Goal: Communication & Community: Answer question/provide support

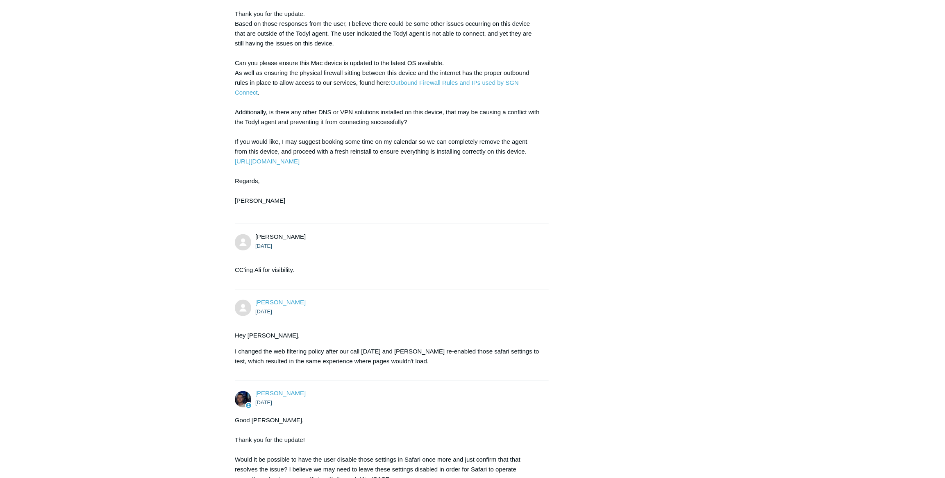
click at [102, 176] on main "Requests Contributions Following Todyl Support Center My activities SGN connect…" at bounding box center [472, 100] width 945 height 2005
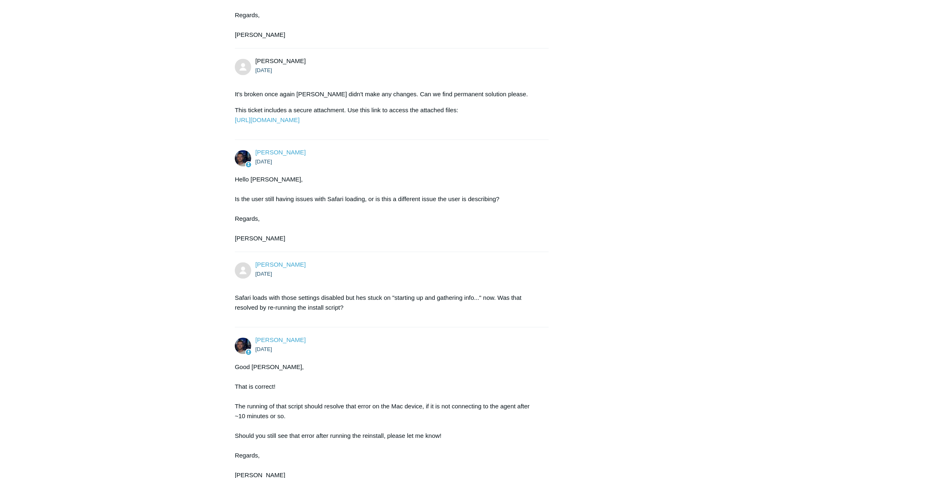
scroll to position [1601, 0]
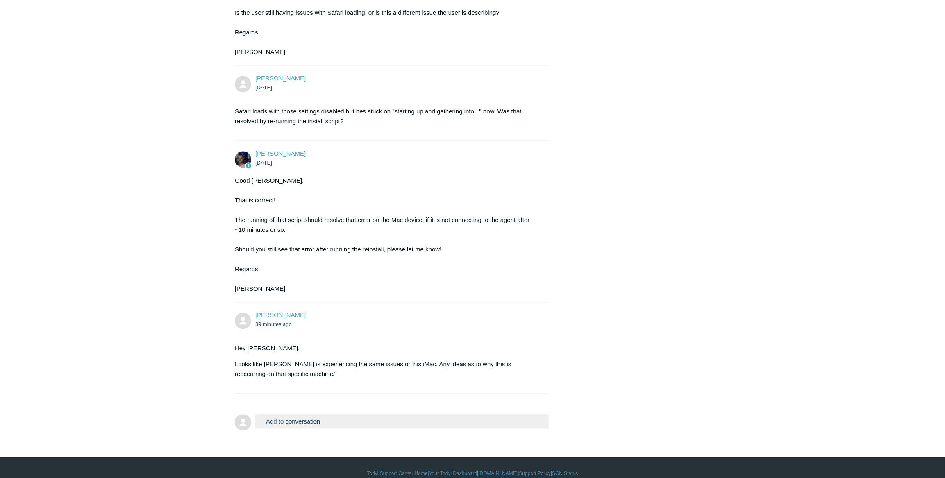
scroll to position [1670, 0]
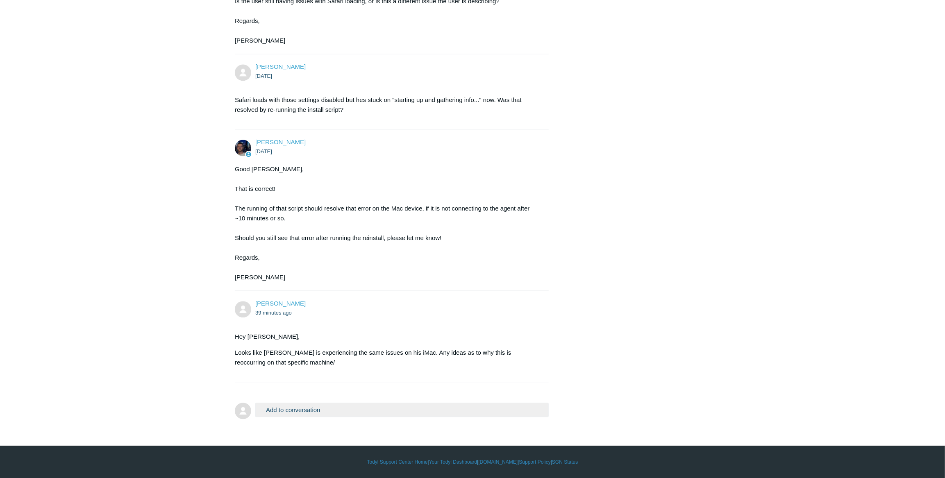
click at [435, 312] on ul "39 minutes ago" at bounding box center [397, 312] width 285 height 9
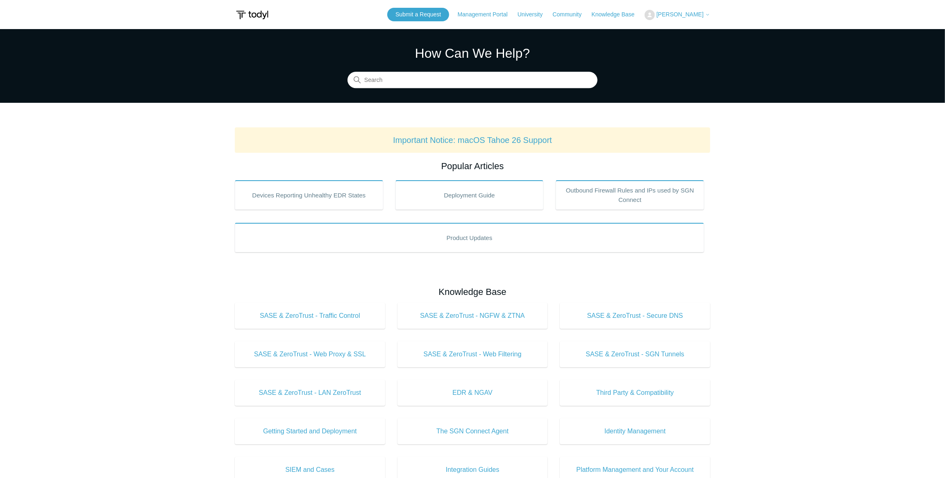
click at [642, 9] on div "Submit a Request Management Portal University Community Knowledge Base Ali Zahi…" at bounding box center [548, 15] width 323 height 14
click at [679, 10] on button "[PERSON_NAME]" at bounding box center [677, 15] width 66 height 10
click at [692, 29] on link "My Support Requests" at bounding box center [685, 32] width 80 height 14
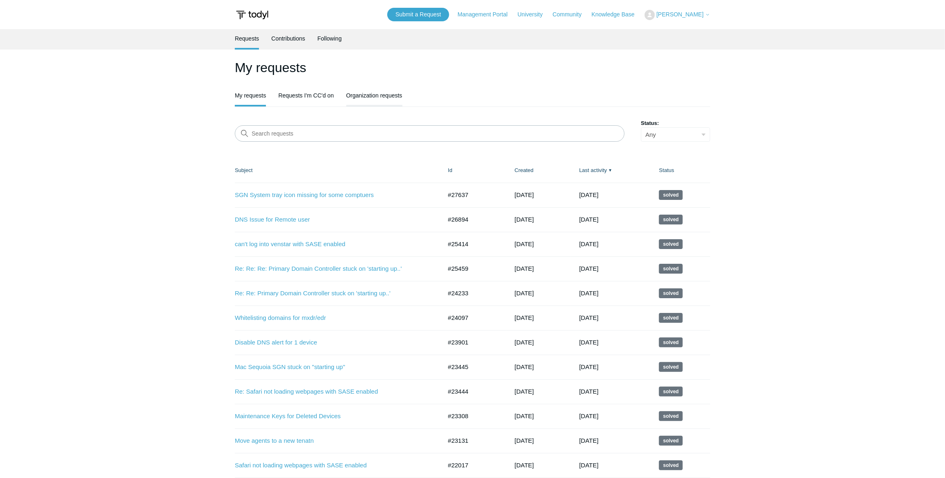
click at [355, 99] on link "Organization requests" at bounding box center [374, 94] width 56 height 17
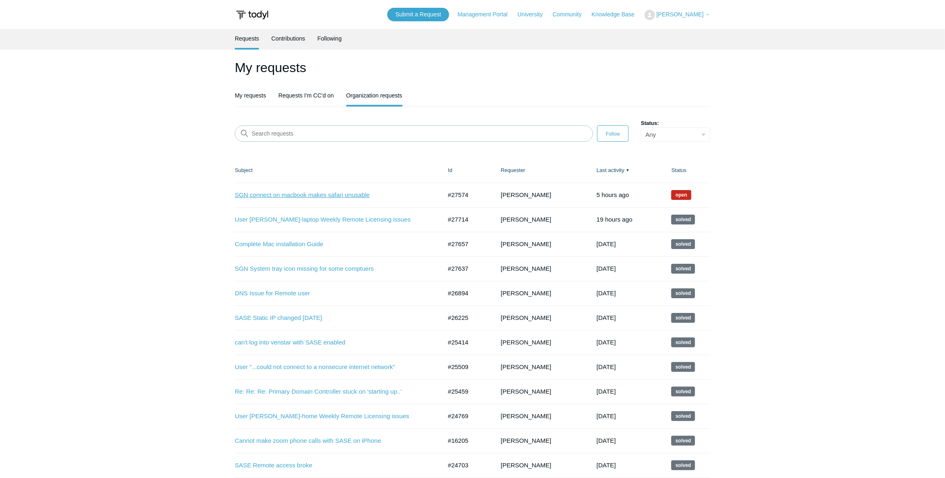
click at [312, 192] on link "SGN connect on macbook makes safari unusable" at bounding box center [332, 194] width 195 height 9
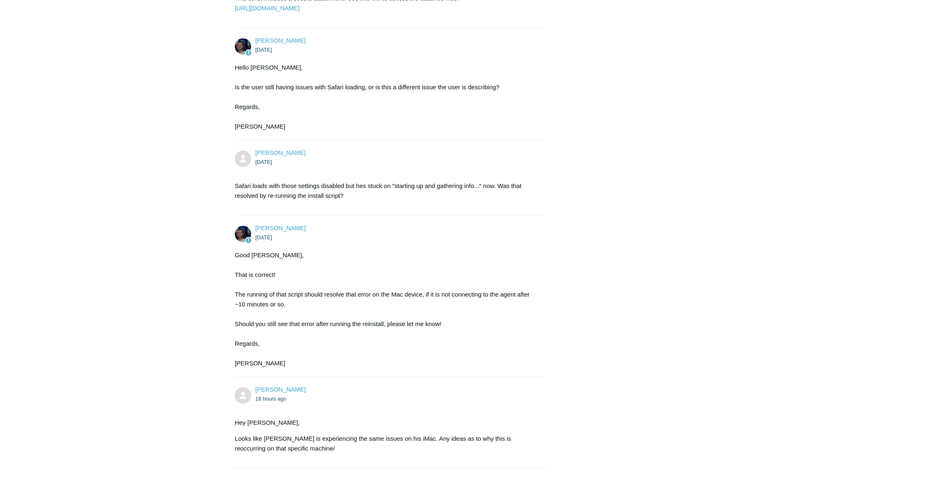
scroll to position [1670, 0]
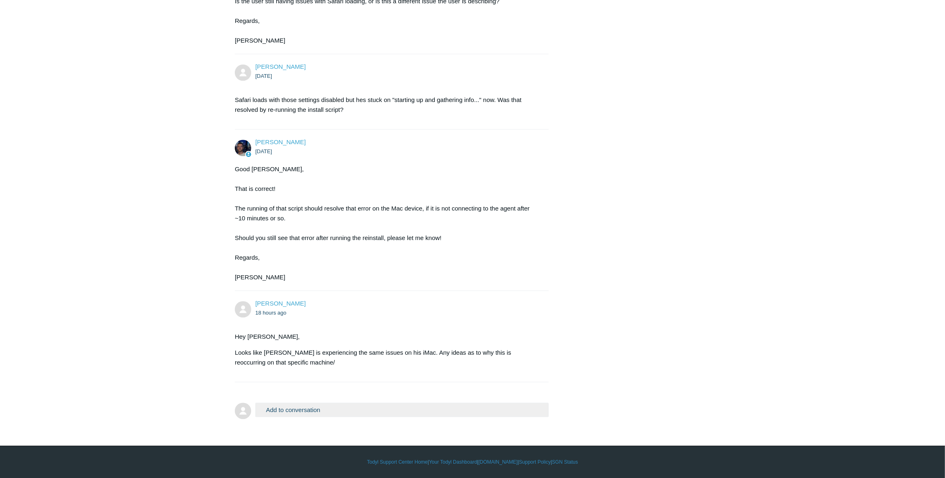
click at [299, 413] on button "Add to conversation" at bounding box center [401, 410] width 293 height 14
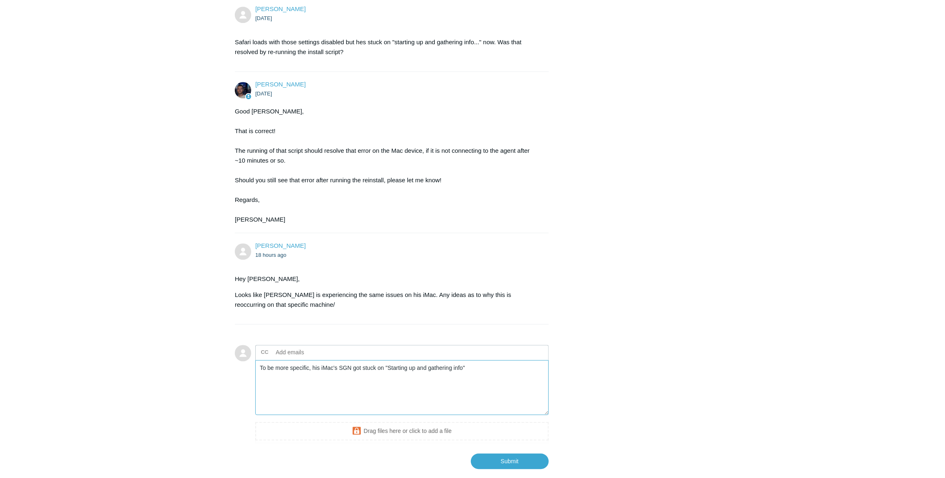
scroll to position [1776, 0]
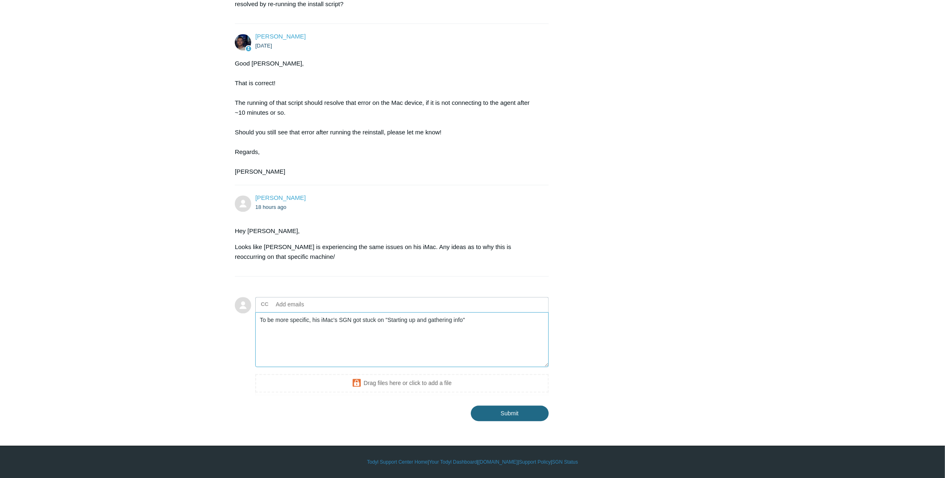
type textarea "To be more specific, his iMac's SGN got stuck on "Starting up and gathering inf…"
click at [544, 413] on input "Submit" at bounding box center [510, 413] width 78 height 16
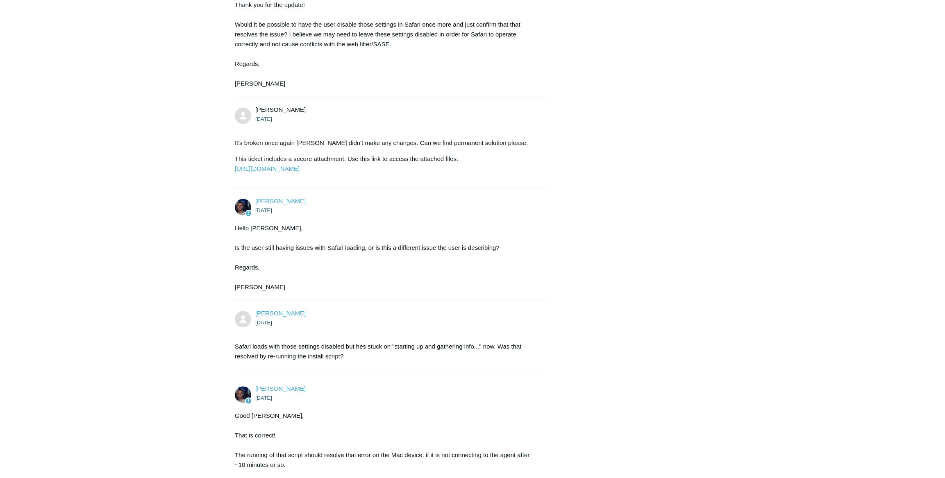
scroll to position [1292, 0]
